Goal: Task Accomplishment & Management: Manage account settings

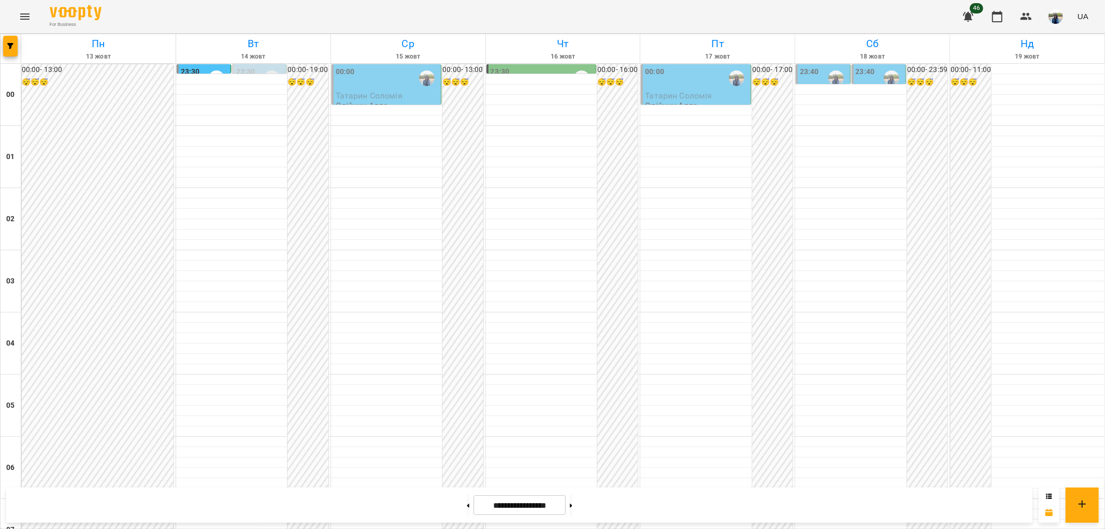
click at [375, 74] on div "00:00" at bounding box center [388, 78] width 104 height 24
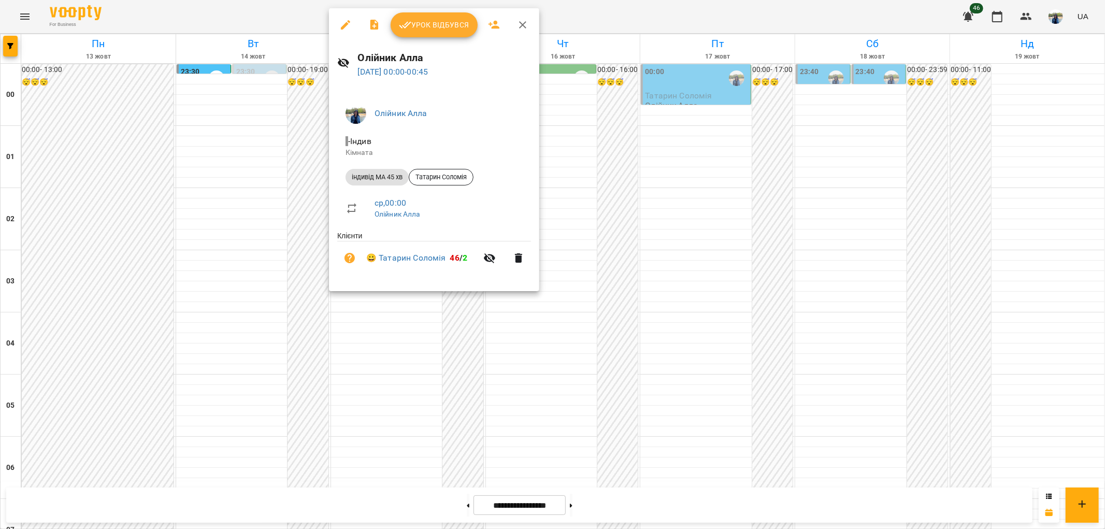
click at [427, 23] on span "Урок відбувся" at bounding box center [434, 25] width 70 height 12
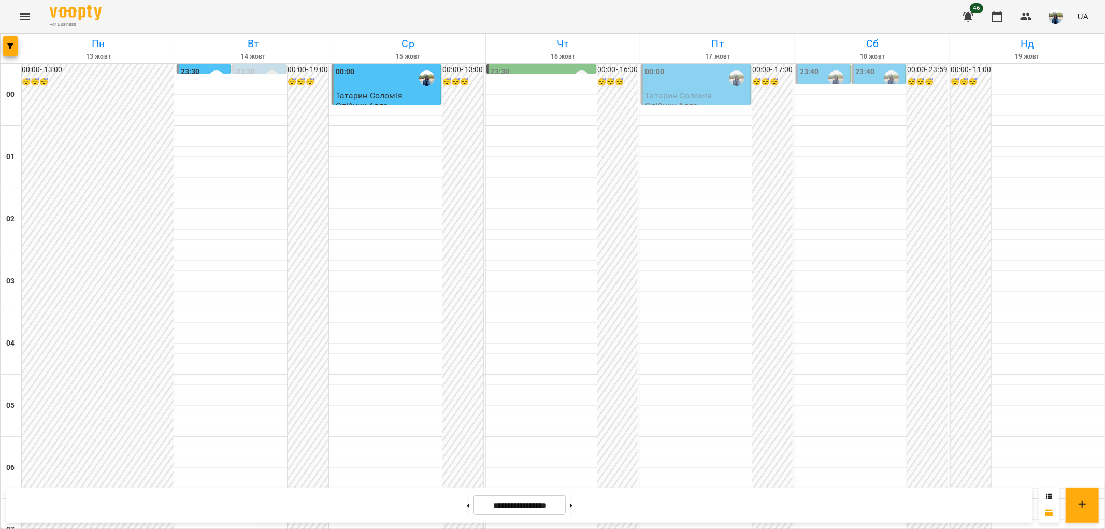
scroll to position [1073, 0]
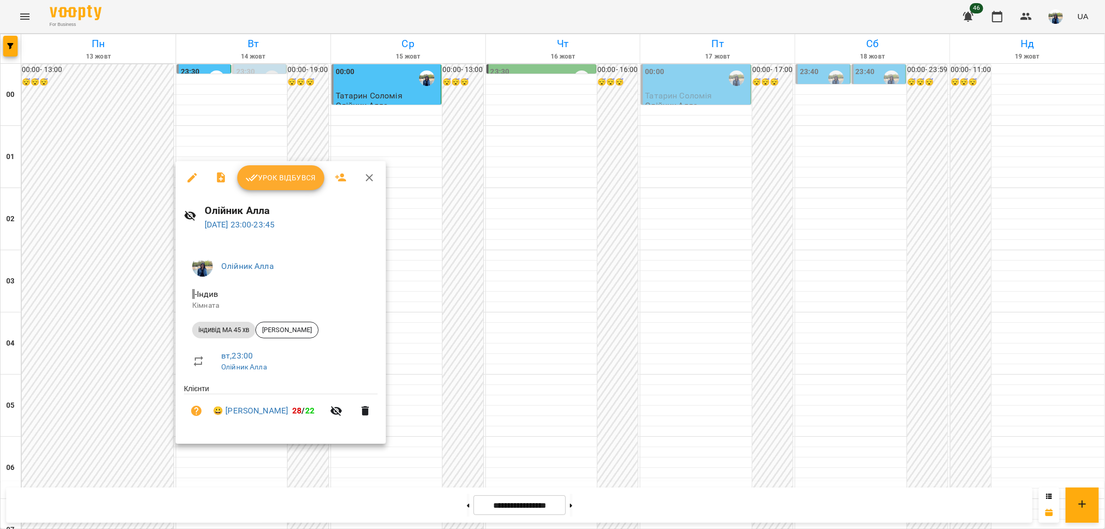
click at [294, 180] on span "Урок відбувся" at bounding box center [281, 177] width 70 height 12
